Goal: Task Accomplishment & Management: Manage account settings

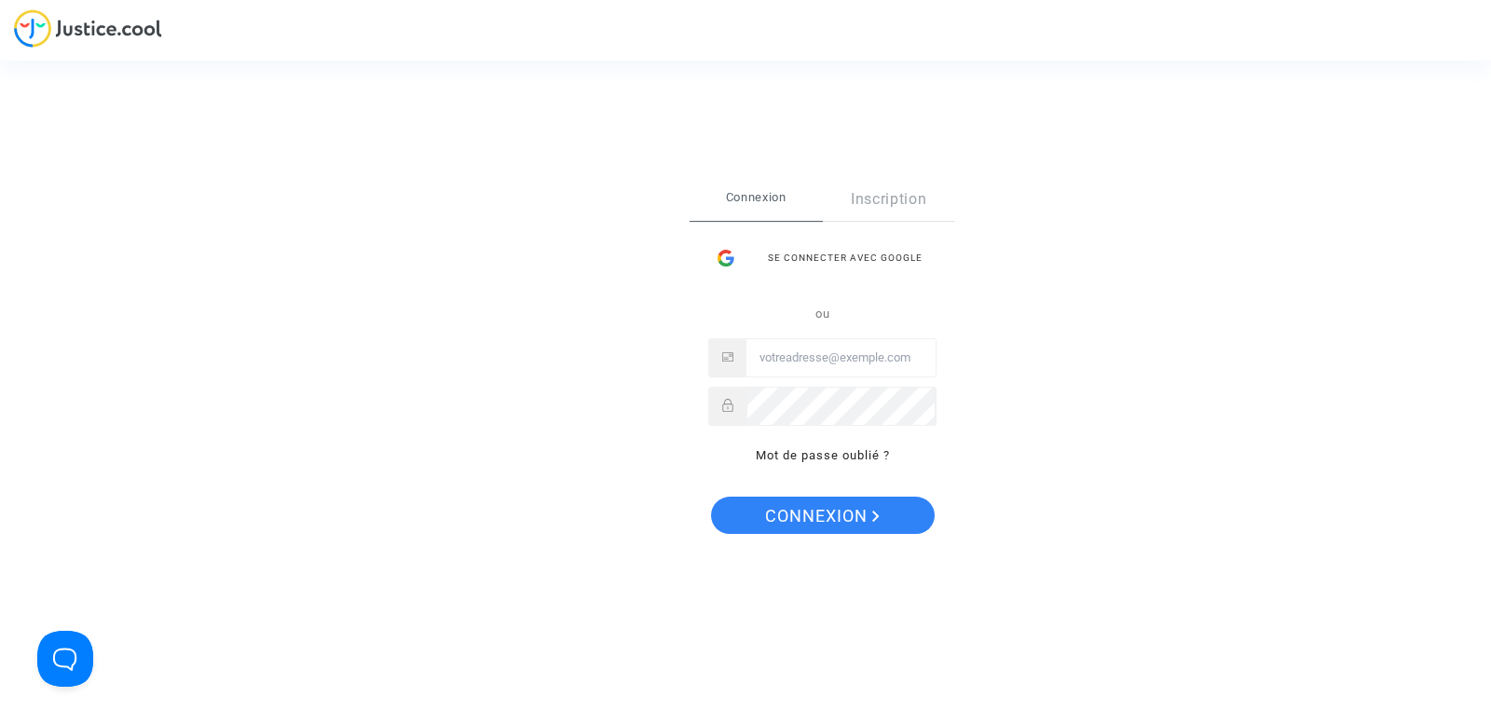
click at [762, 210] on span "Connexion" at bounding box center [755, 197] width 133 height 39
click at [778, 353] on input "Email" at bounding box center [840, 357] width 189 height 37
type input "christian.clapot@neuf.fr"
click at [839, 513] on span "Connexion" at bounding box center [822, 516] width 115 height 39
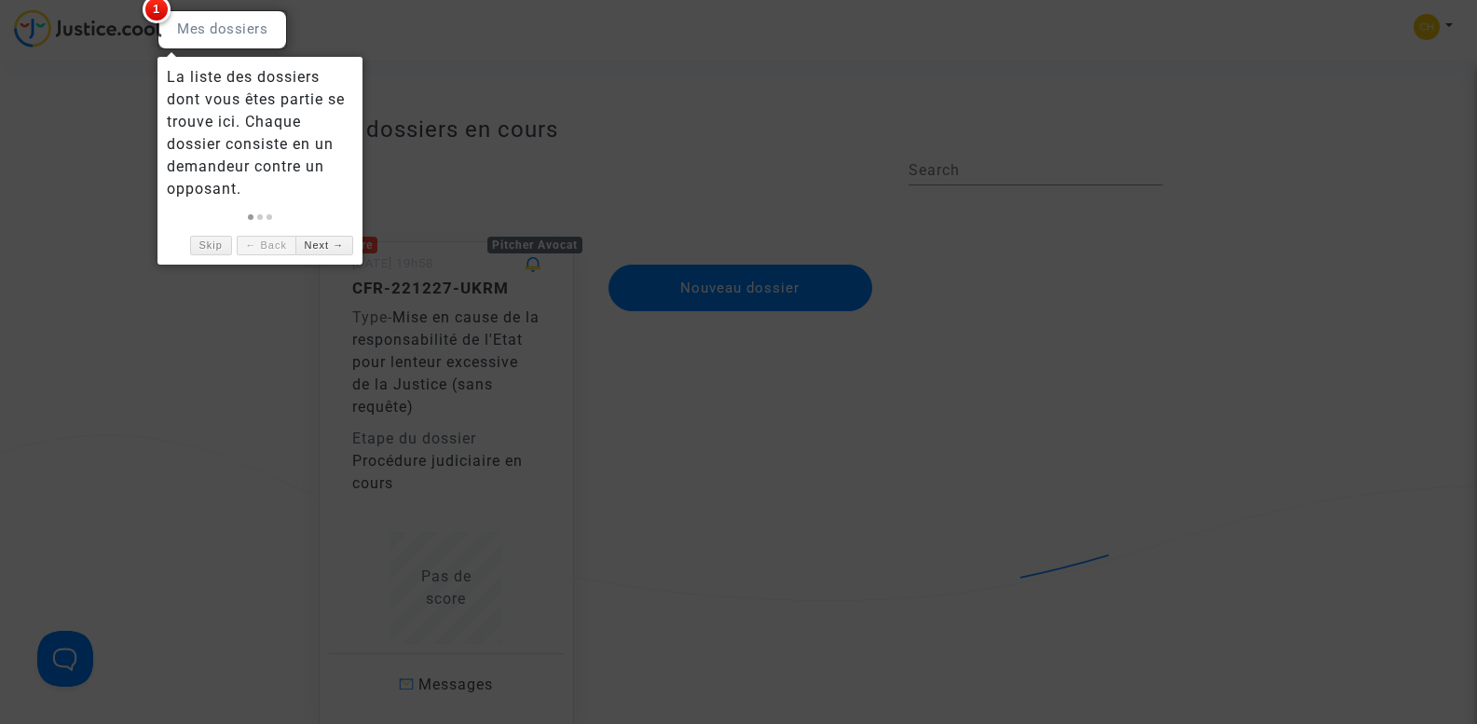
click at [709, 437] on div at bounding box center [738, 362] width 1477 height 724
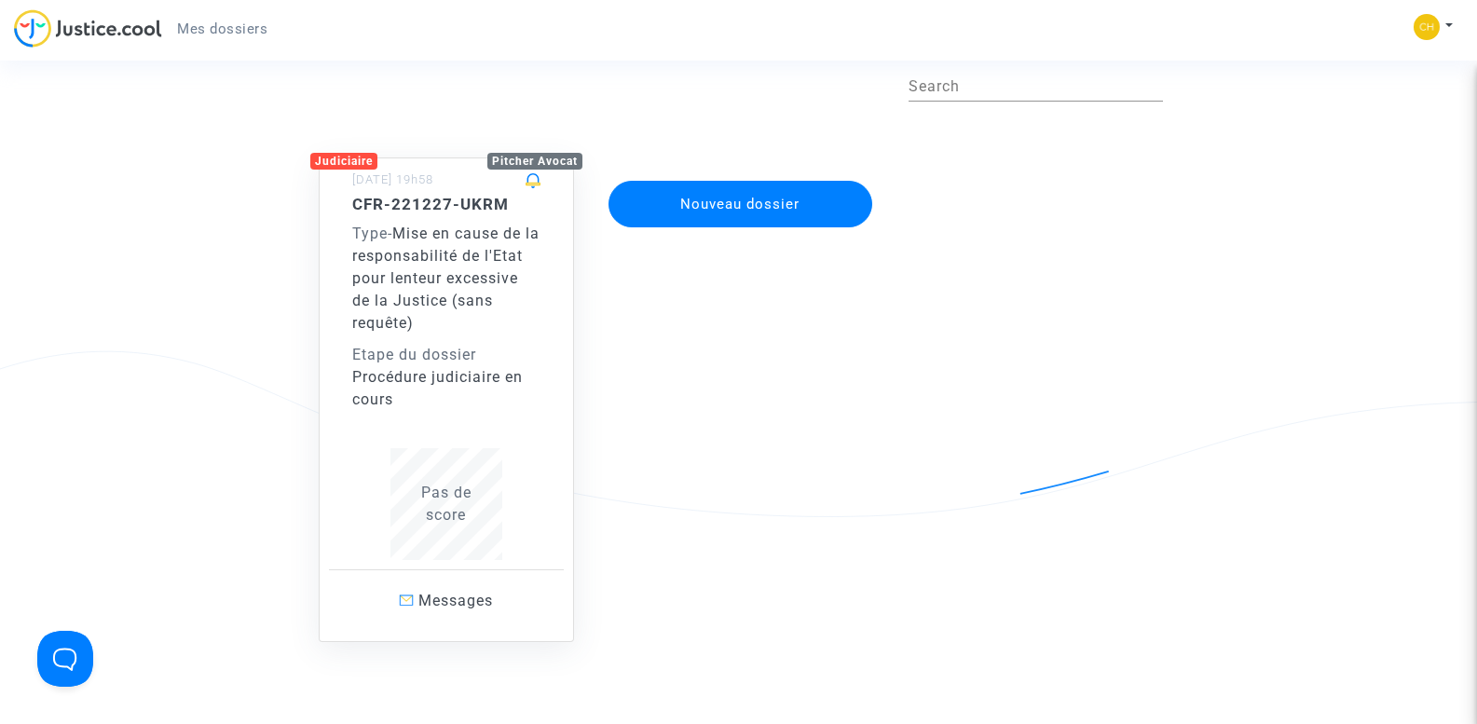
scroll to position [186, 0]
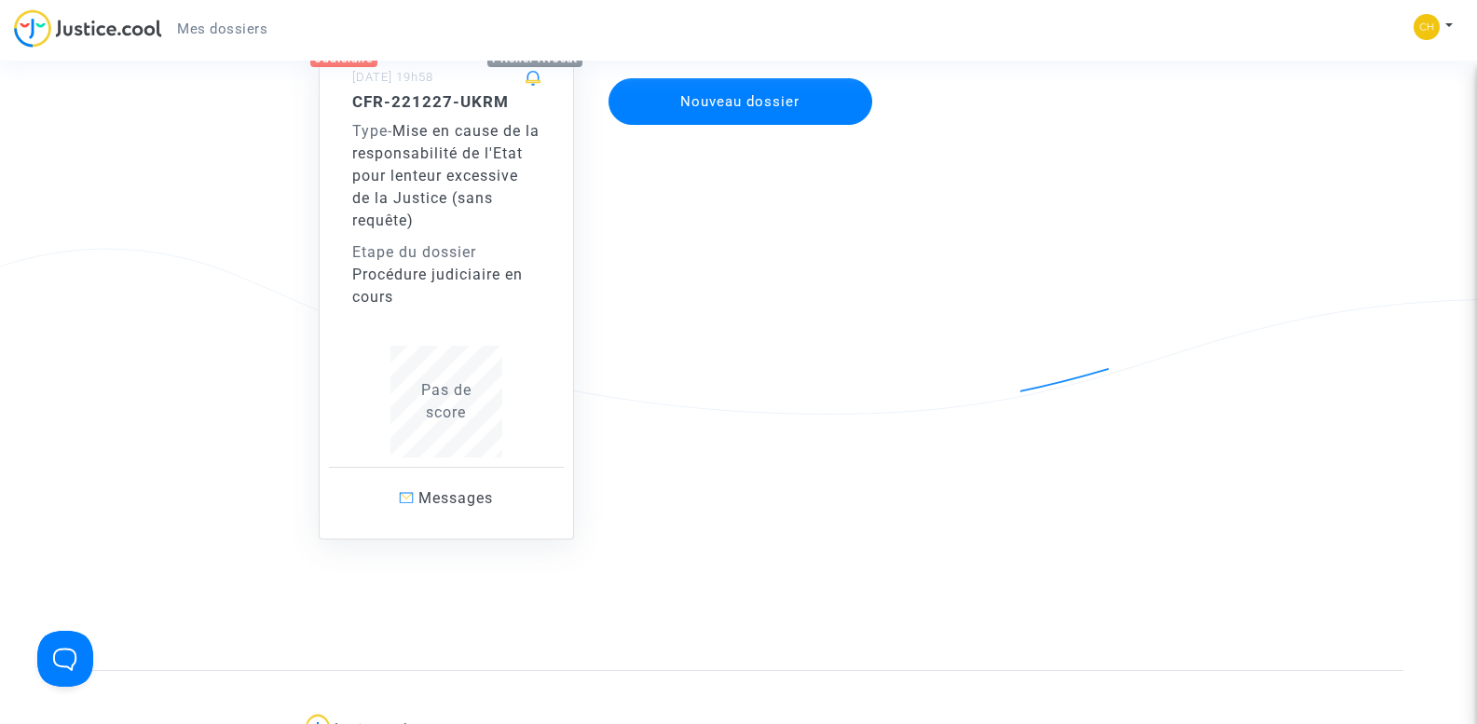
click at [443, 229] on div "Type - Mise en cause de la responsabilité de l'Etat pour lenteur excessive de l…" at bounding box center [446, 176] width 188 height 112
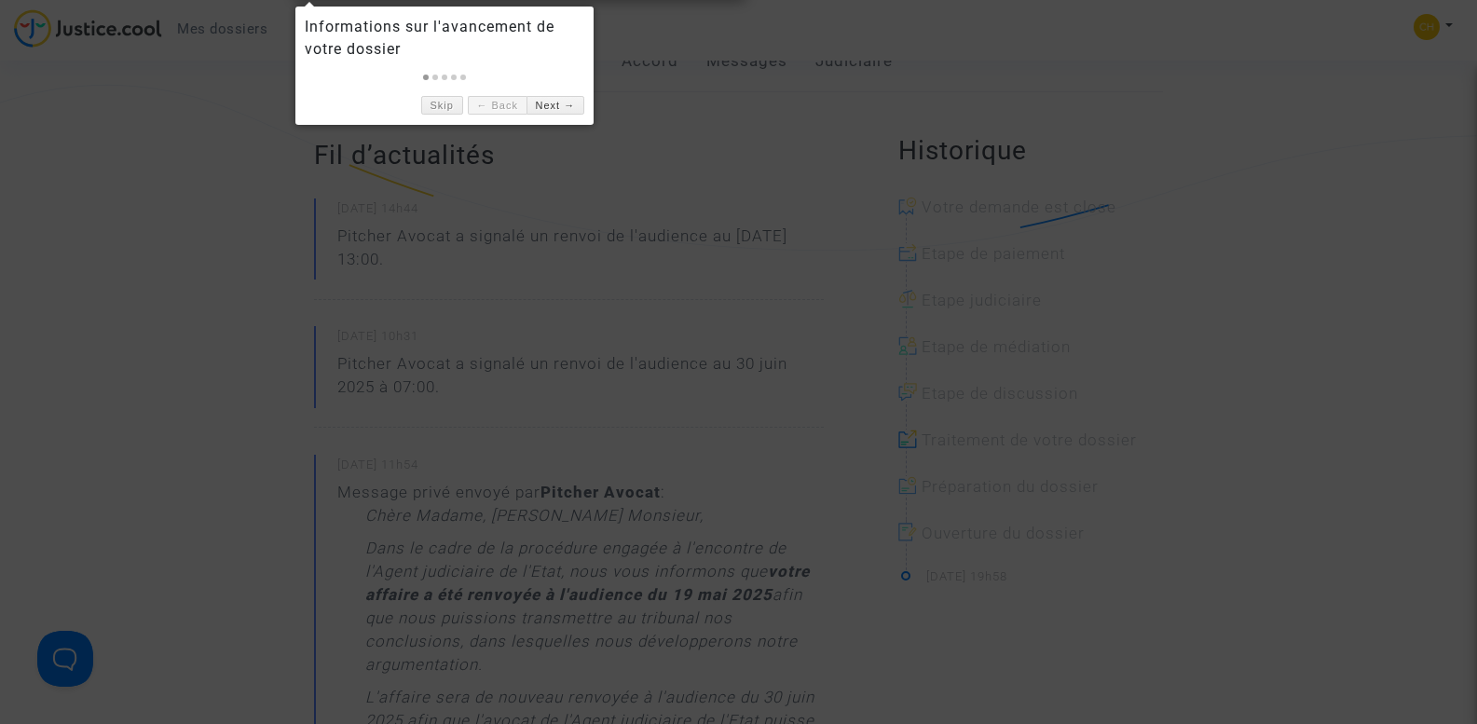
scroll to position [373, 0]
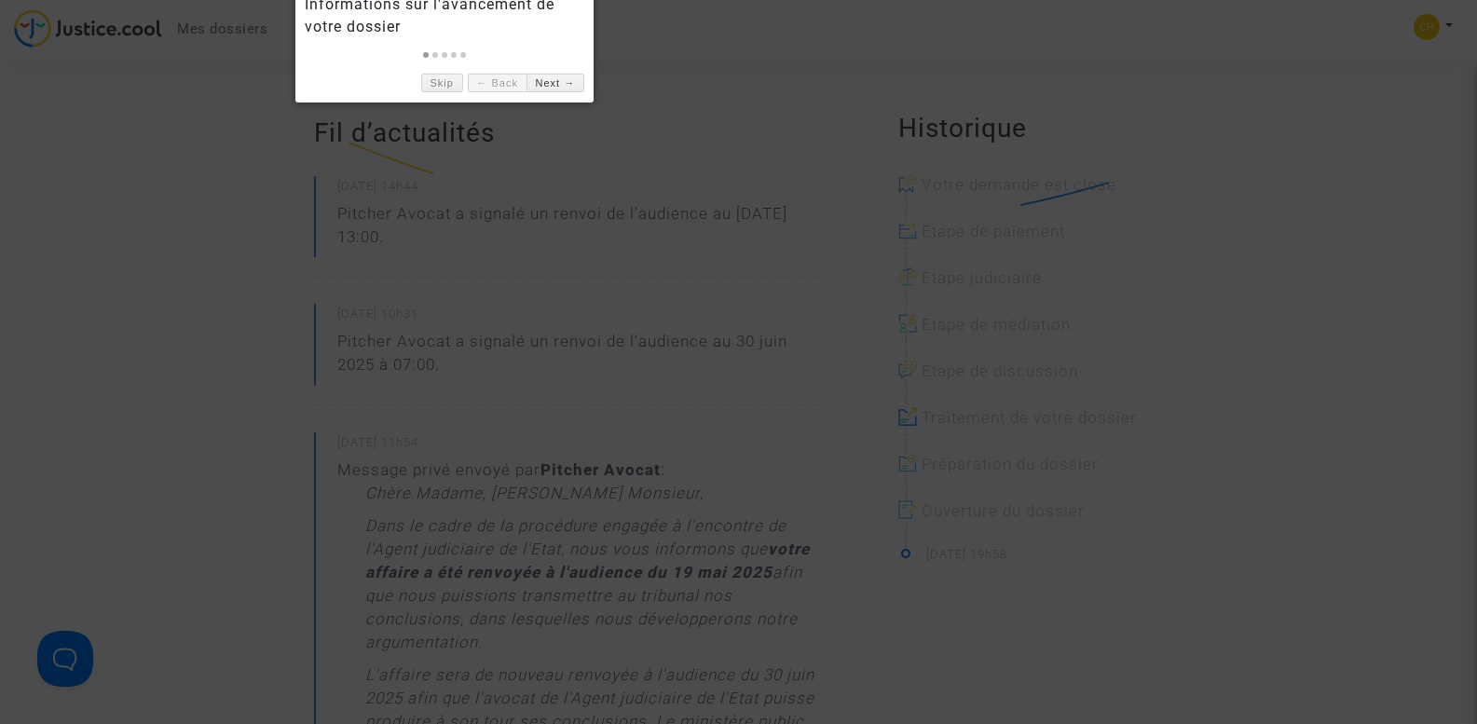
click at [540, 203] on div at bounding box center [738, 362] width 1477 height 724
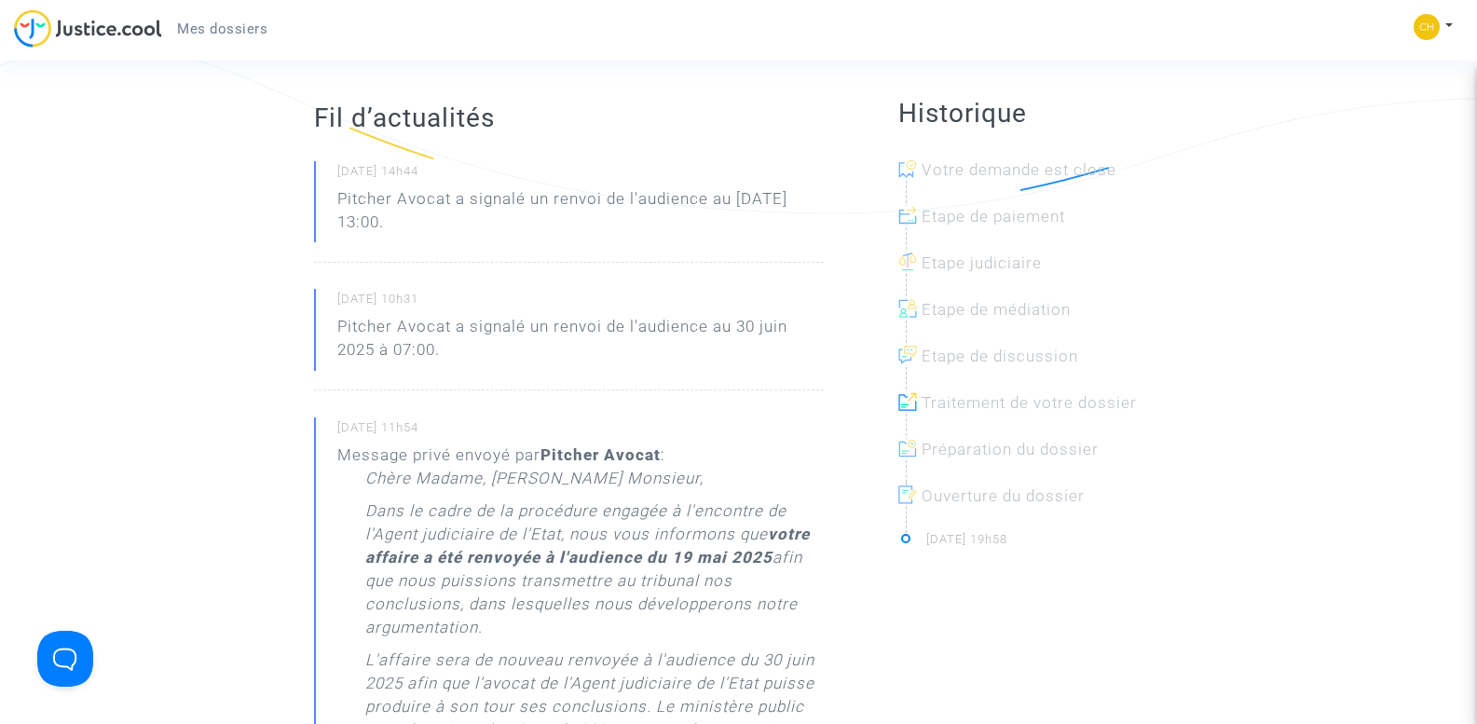
scroll to position [279, 0]
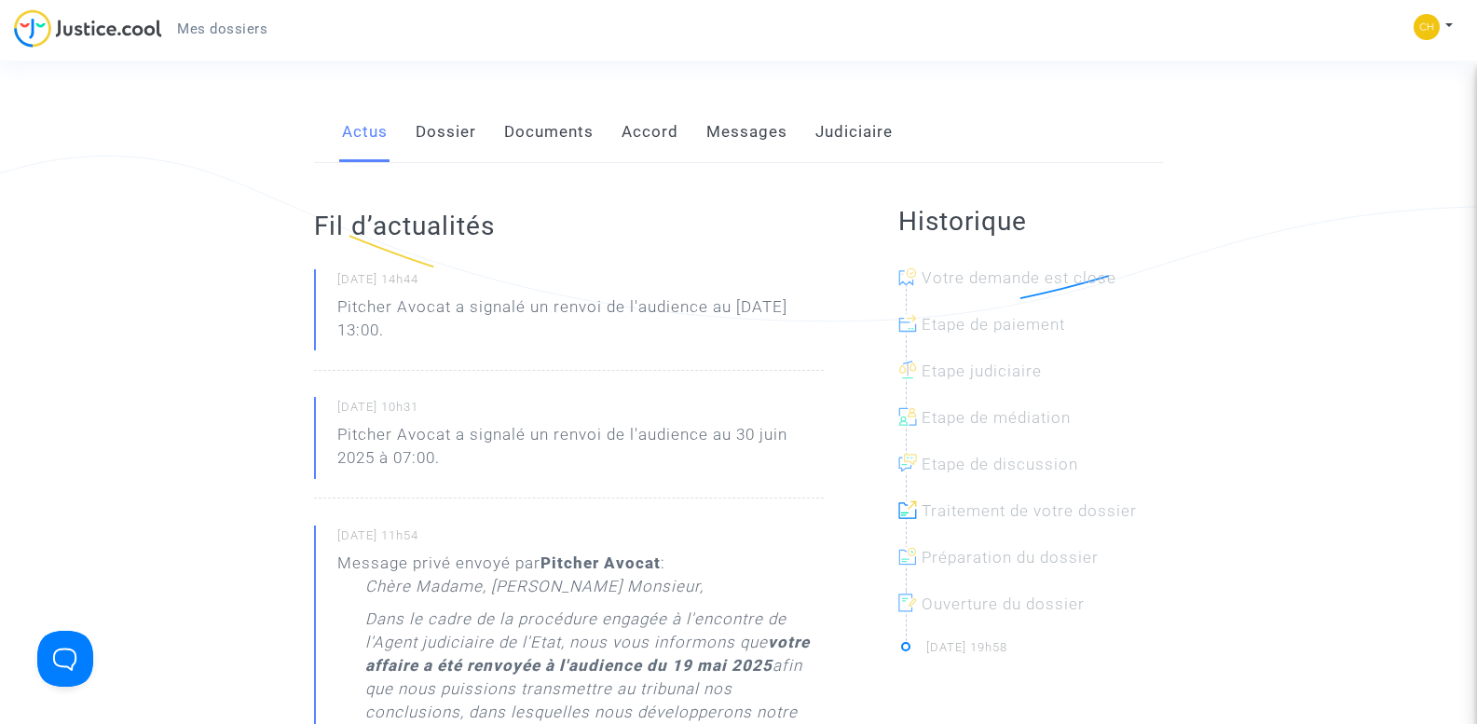
click at [445, 133] on link "Dossier" at bounding box center [445, 132] width 61 height 61
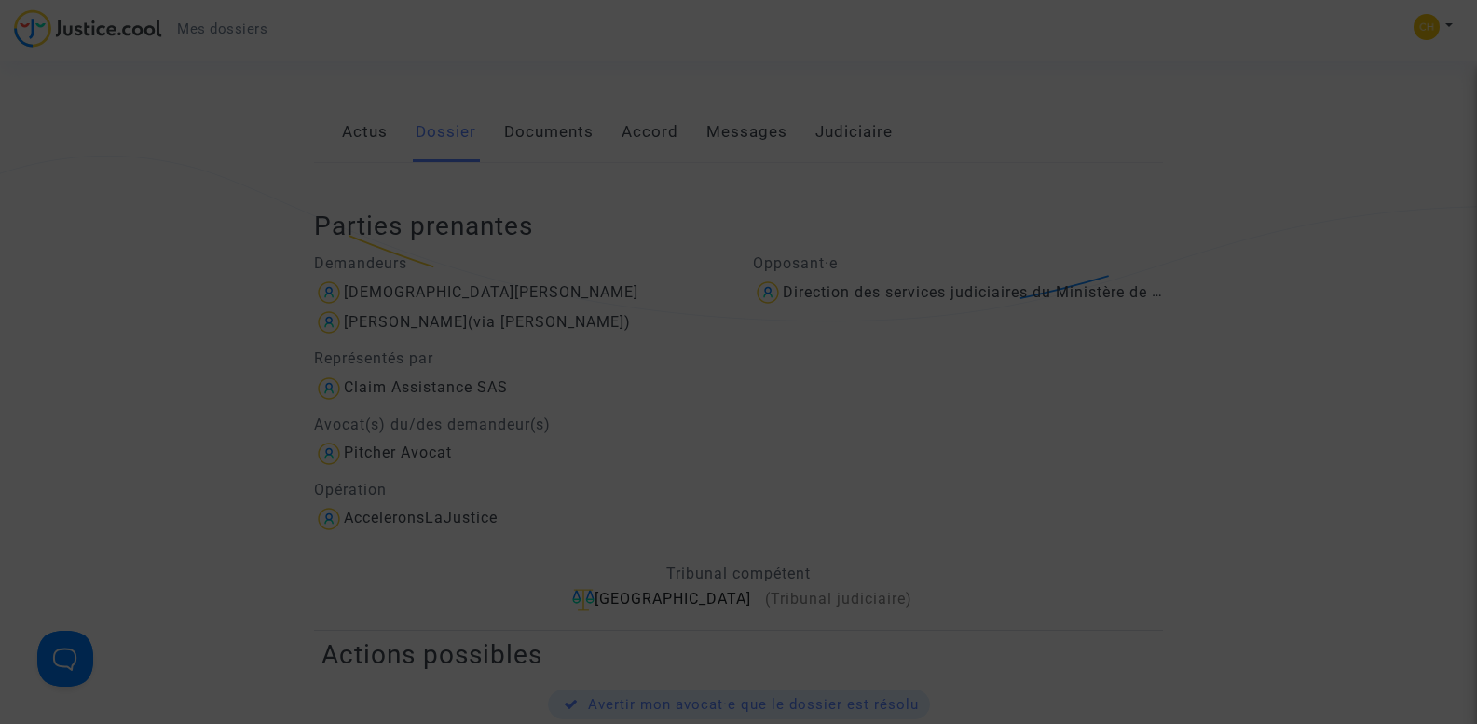
click at [983, 153] on div at bounding box center [738, 362] width 1477 height 724
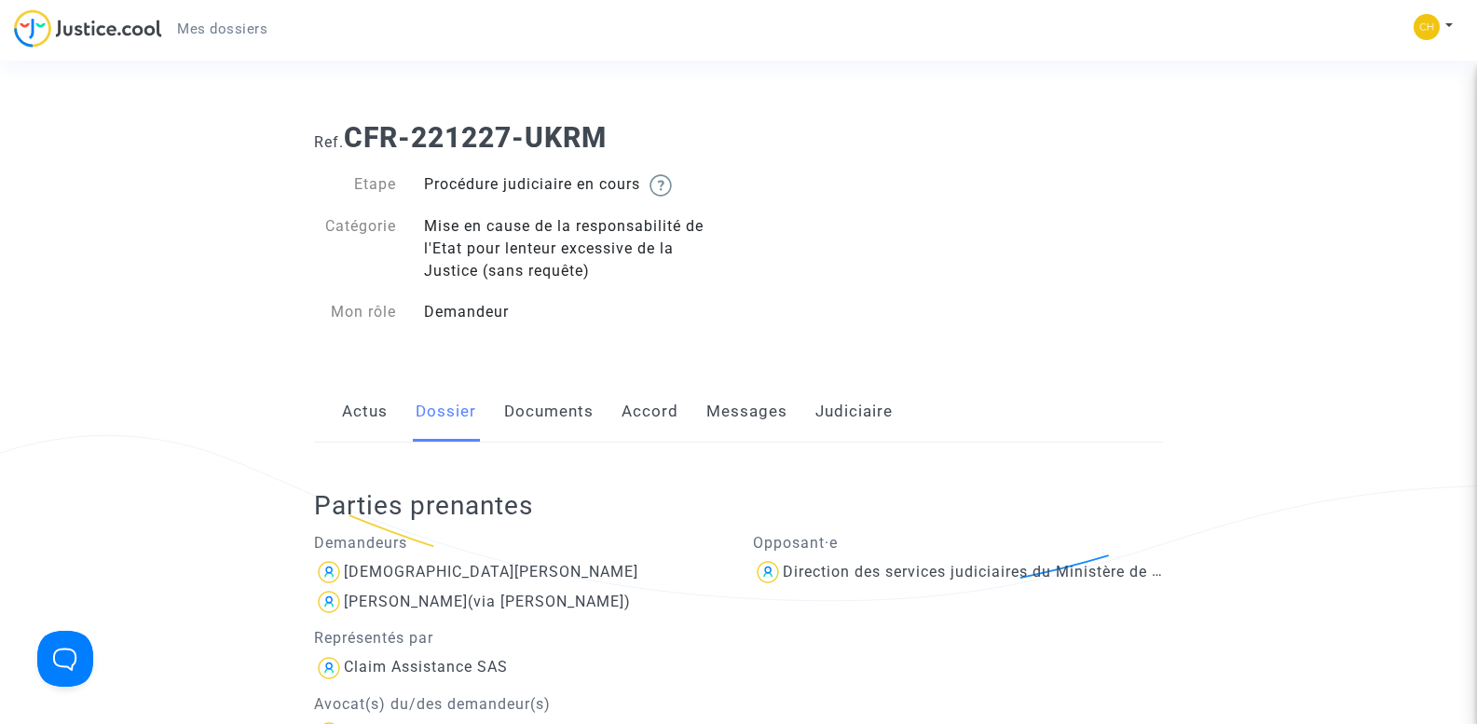
click at [556, 422] on link "Documents" at bounding box center [548, 411] width 89 height 61
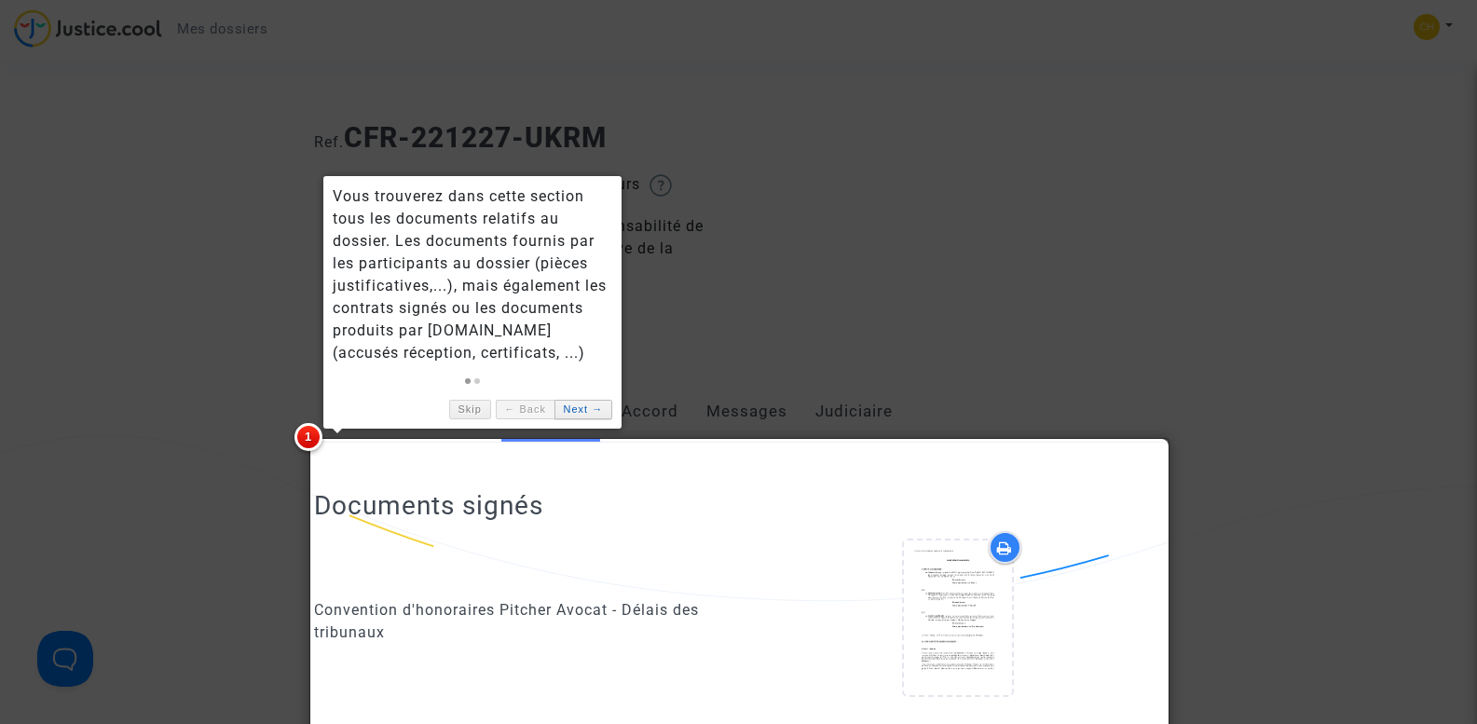
click at [589, 414] on link "Next →" at bounding box center [583, 410] width 58 height 20
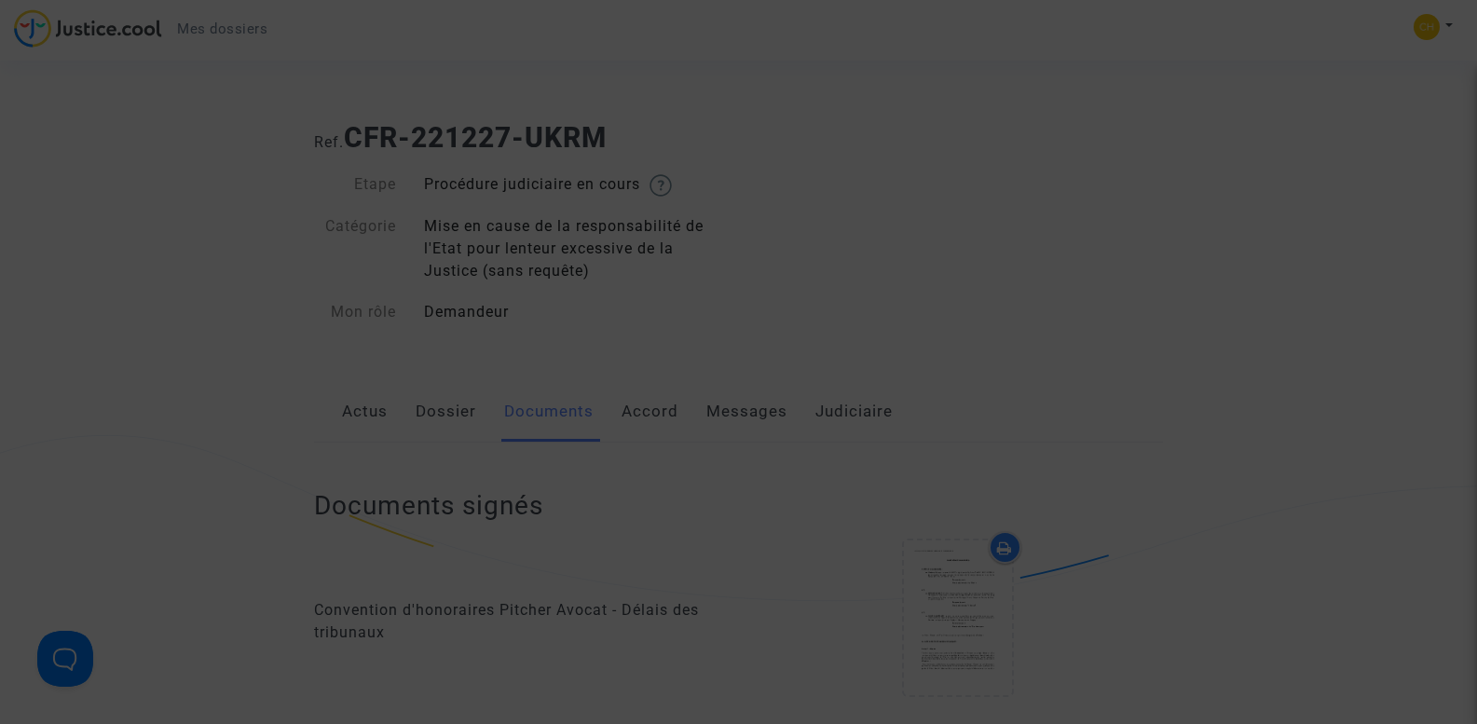
click at [990, 336] on div at bounding box center [738, 362] width 1477 height 724
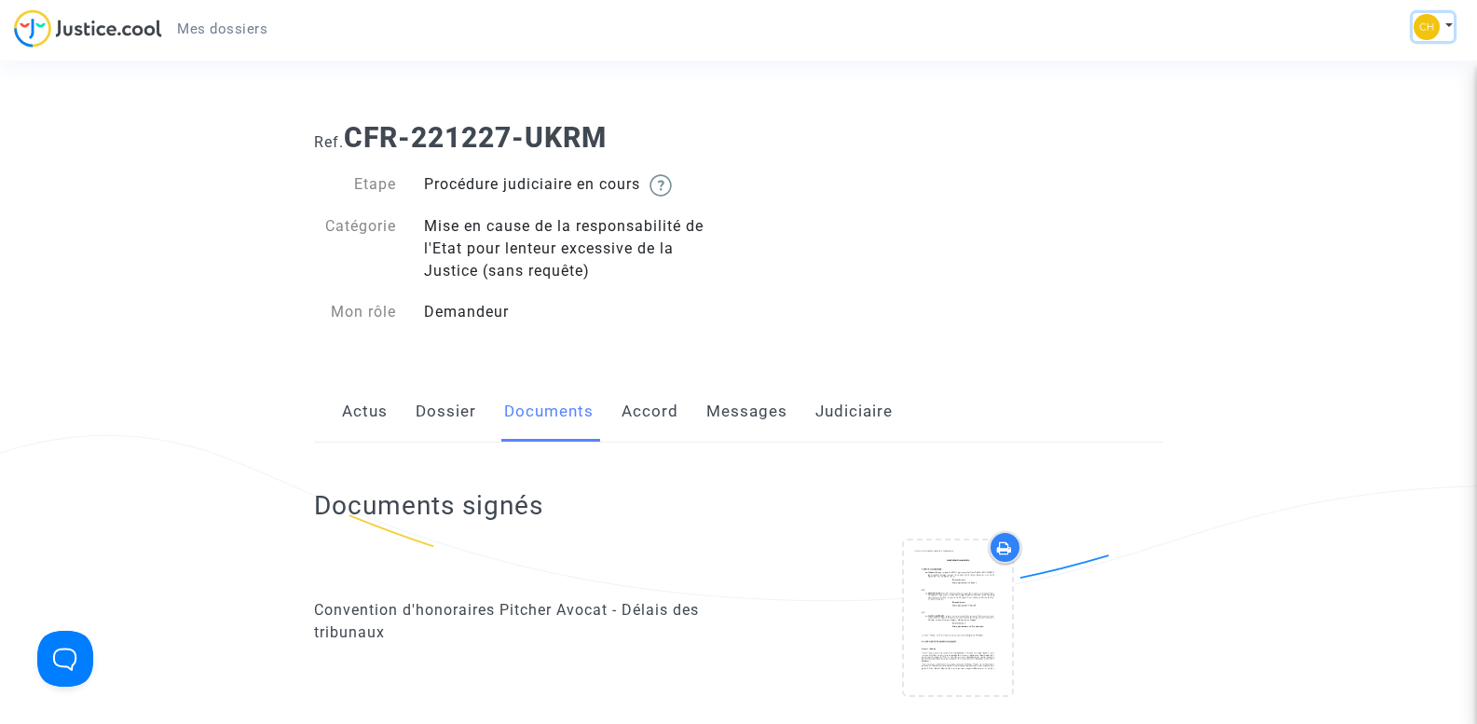
click at [1441, 24] on button at bounding box center [1432, 27] width 41 height 28
click at [1391, 127] on link "Déconnexion" at bounding box center [1378, 126] width 147 height 30
